Goal: Task Accomplishment & Management: Manage account settings

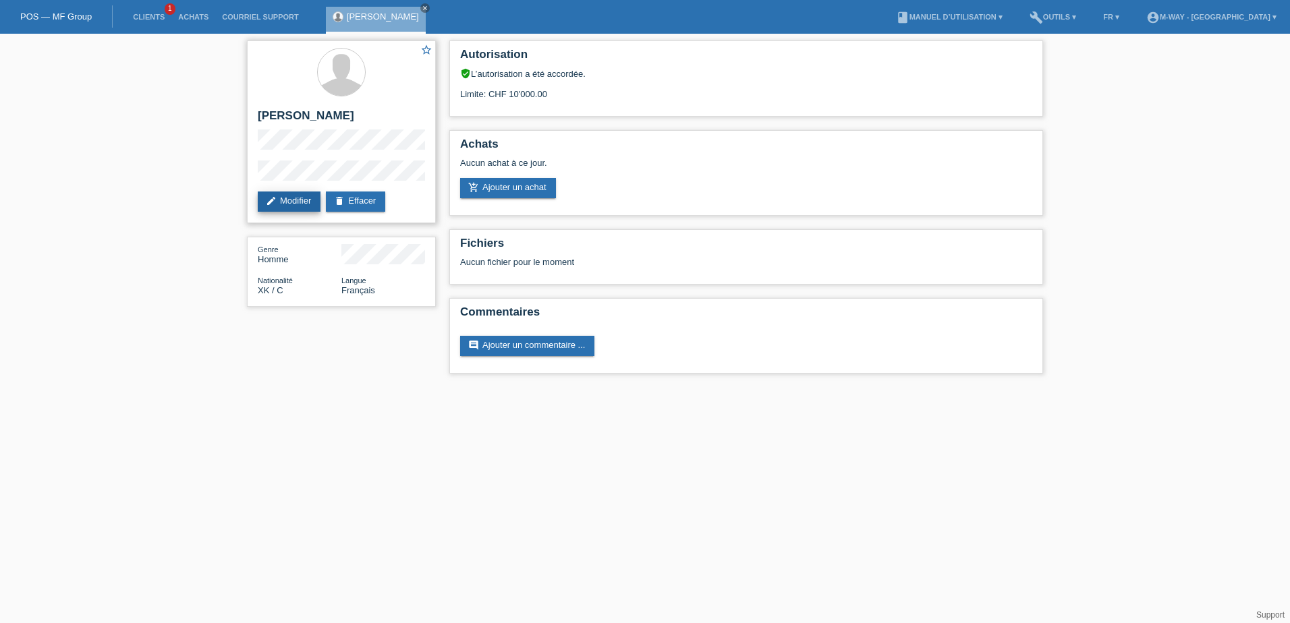
click at [285, 196] on link "edit Modifier" at bounding box center [289, 202] width 63 height 20
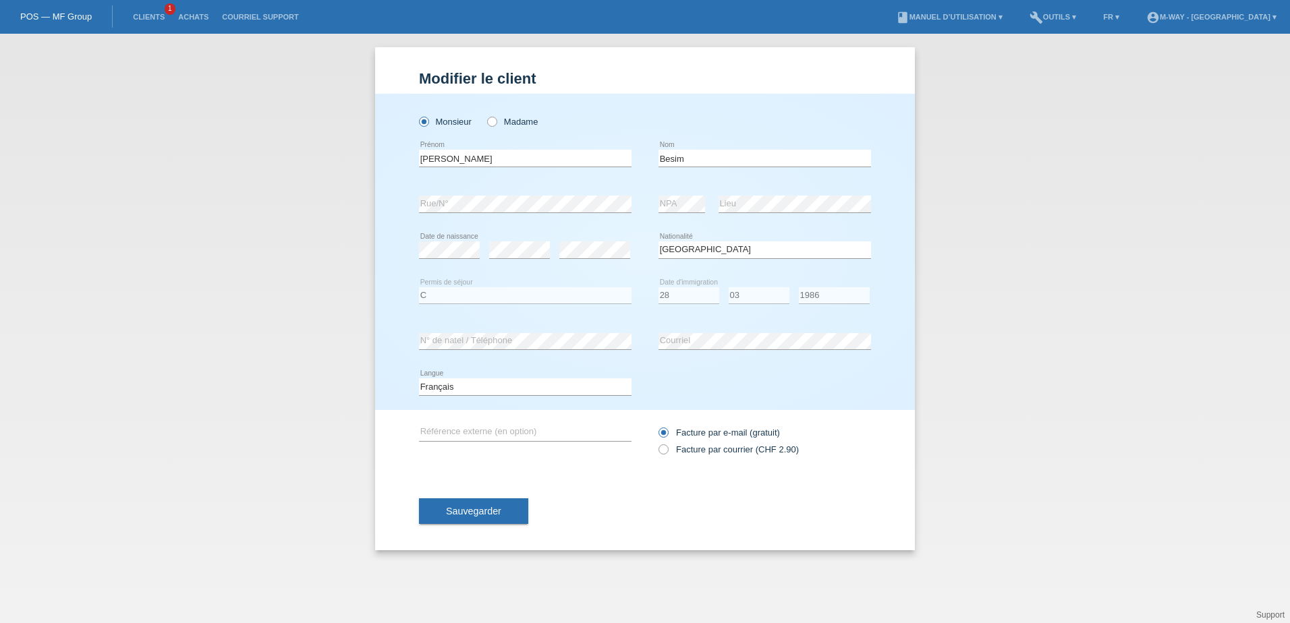
select select "XK"
select select "C"
select select "28"
select select "03"
select select "1986"
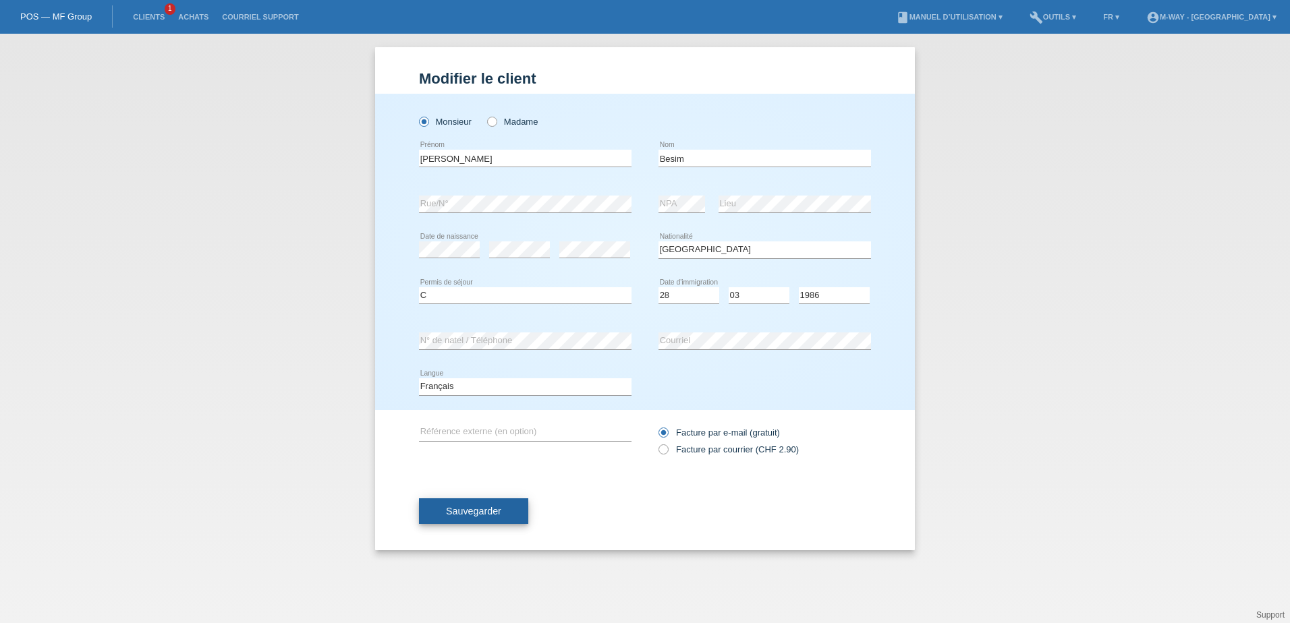
click at [494, 507] on span "Sauvegarder" at bounding box center [473, 511] width 55 height 11
